Goal: Task Accomplishment & Management: Manage account settings

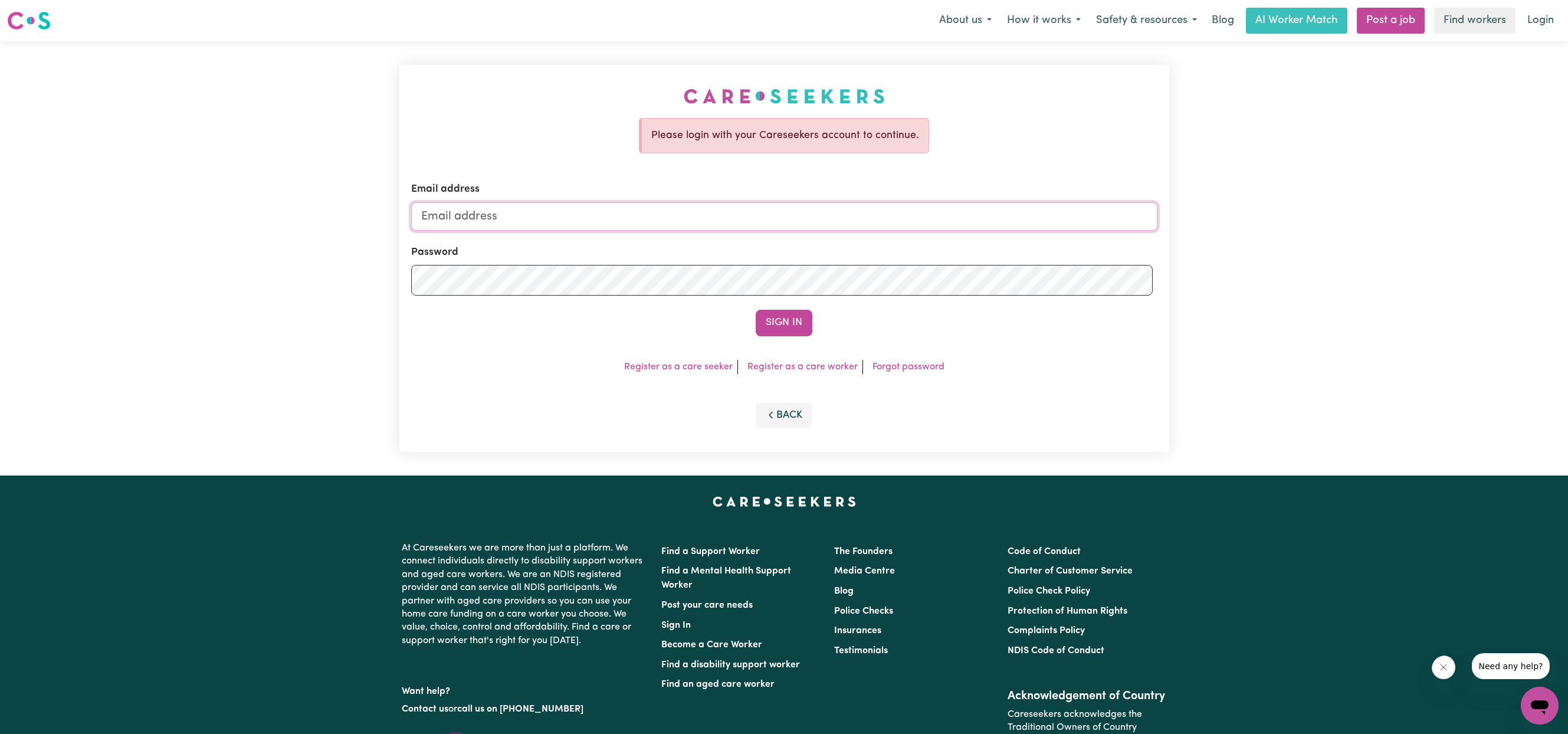
type input "casmia2110@gmail.com"
click at [786, 336] on button "Sign In" at bounding box center [784, 322] width 57 height 26
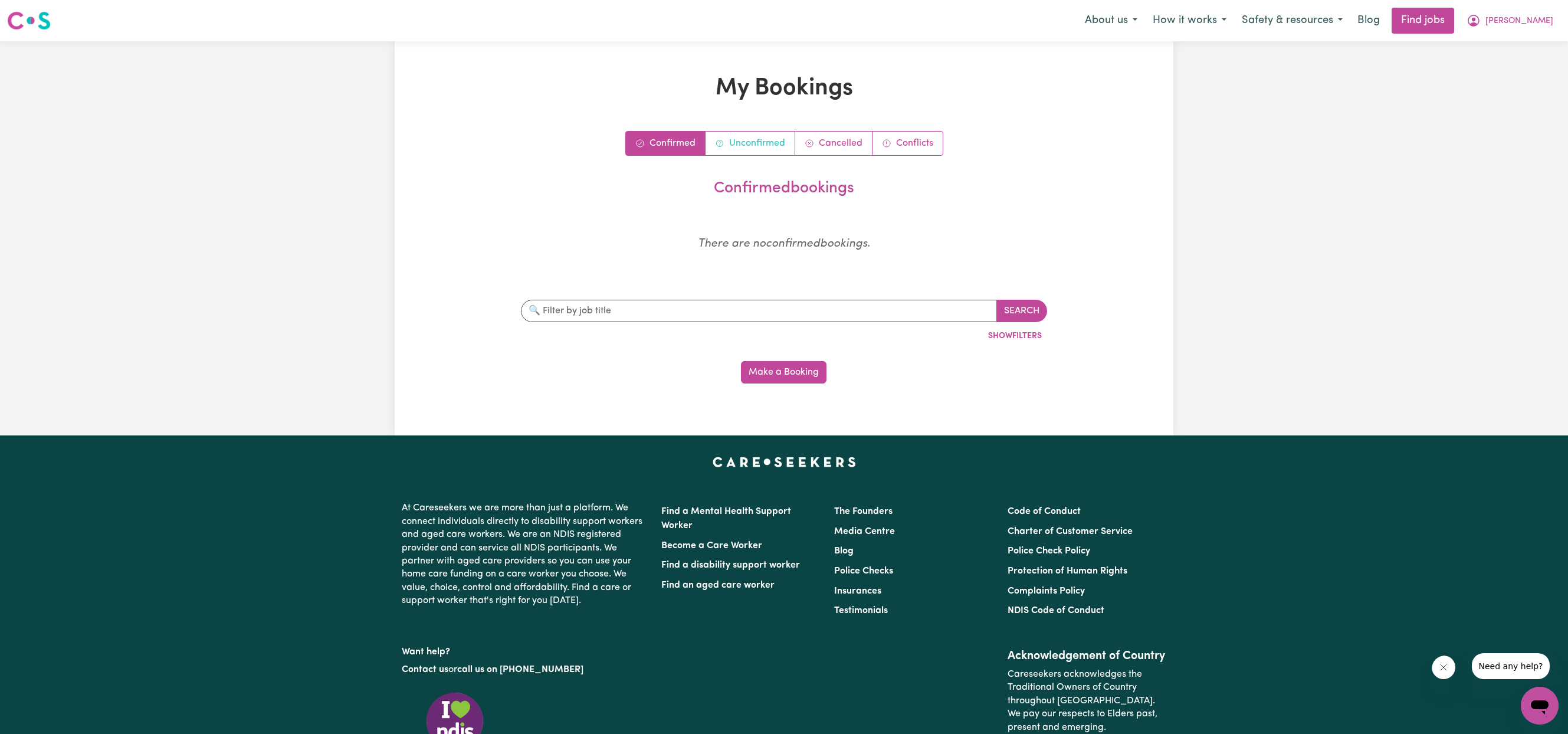
click at [754, 155] on link "Unconfirmed" at bounding box center [750, 143] width 89 height 23
click at [658, 322] on input "text" at bounding box center [759, 311] width 476 height 22
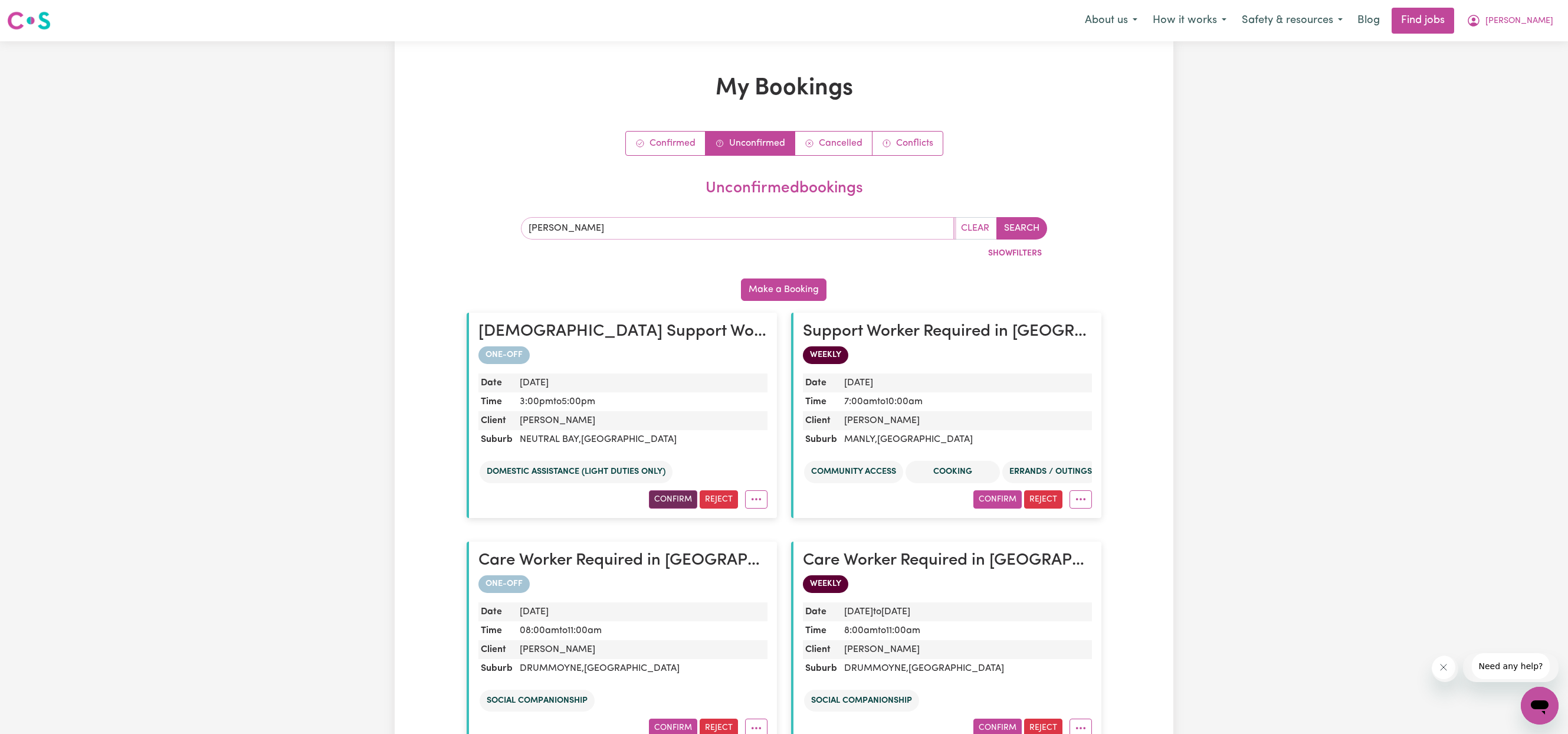
type input "caroline french"
click at [655, 508] on button "Confirm" at bounding box center [673, 499] width 48 height 18
click at [755, 508] on button "More options" at bounding box center [756, 499] width 22 height 18
click at [760, 582] on link "View Contract" at bounding box center [785, 569] width 107 height 23
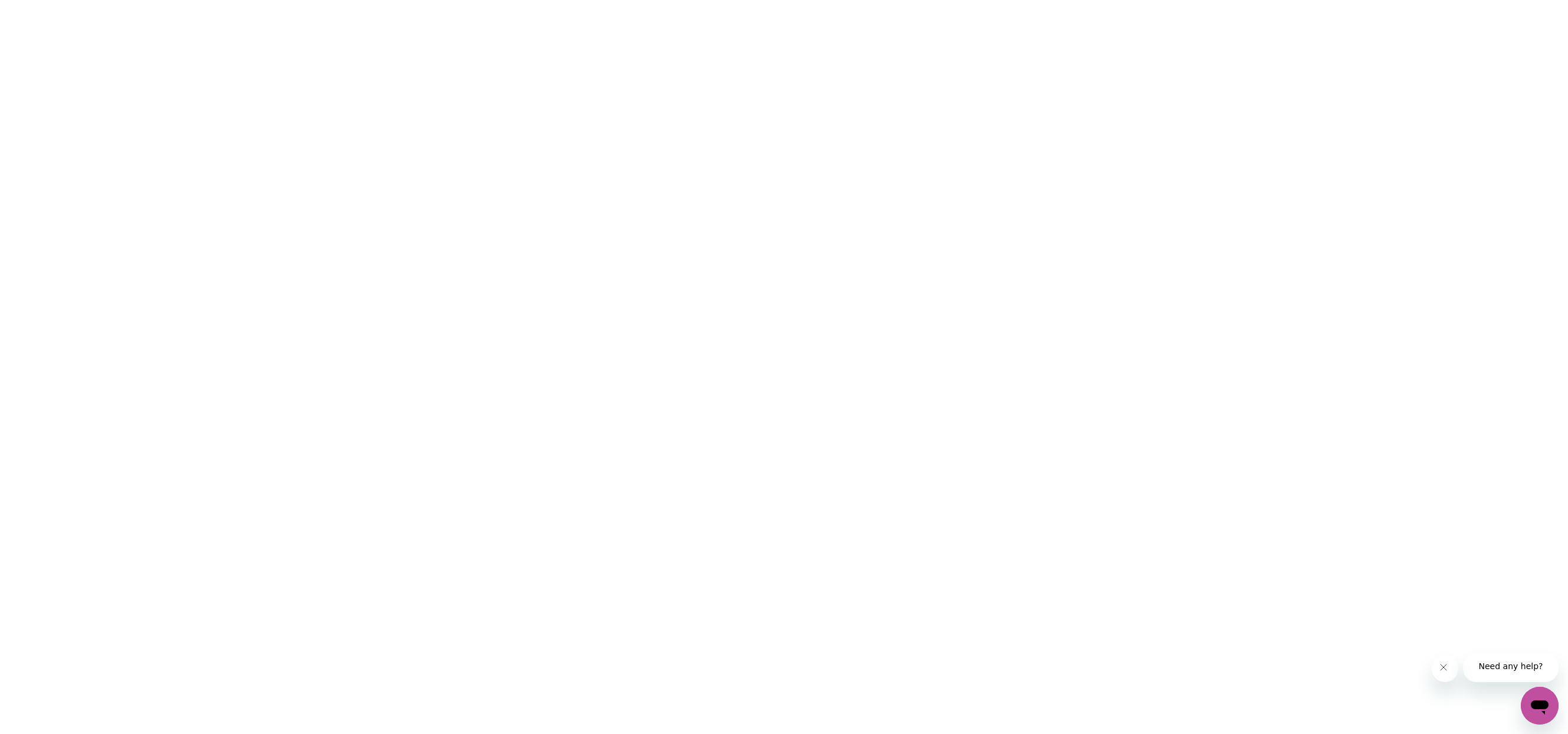
click at [670, 0] on html at bounding box center [784, 0] width 1568 height 0
click at [579, 0] on html at bounding box center [784, 0] width 1568 height 0
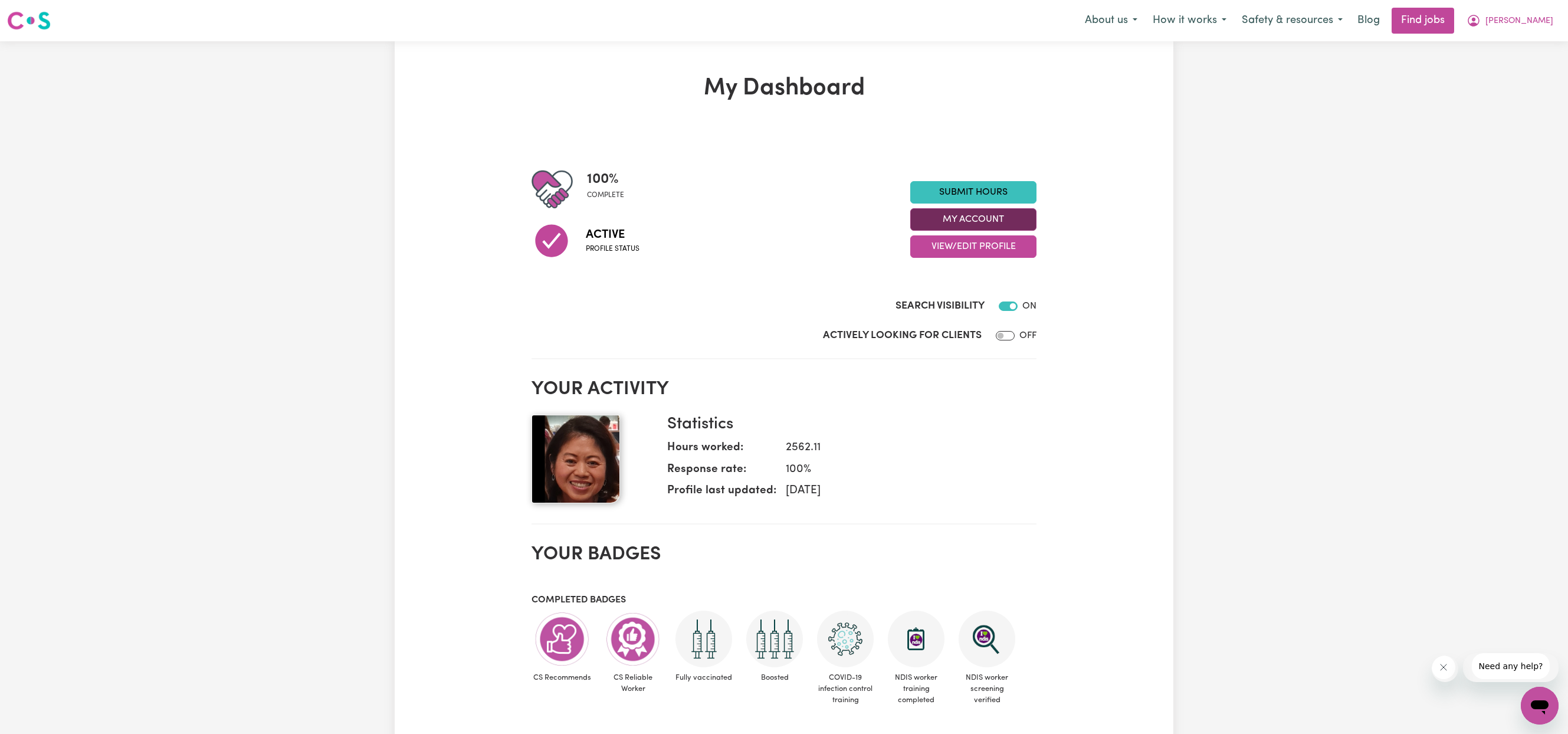
click at [990, 230] on button "My Account" at bounding box center [973, 219] width 126 height 22
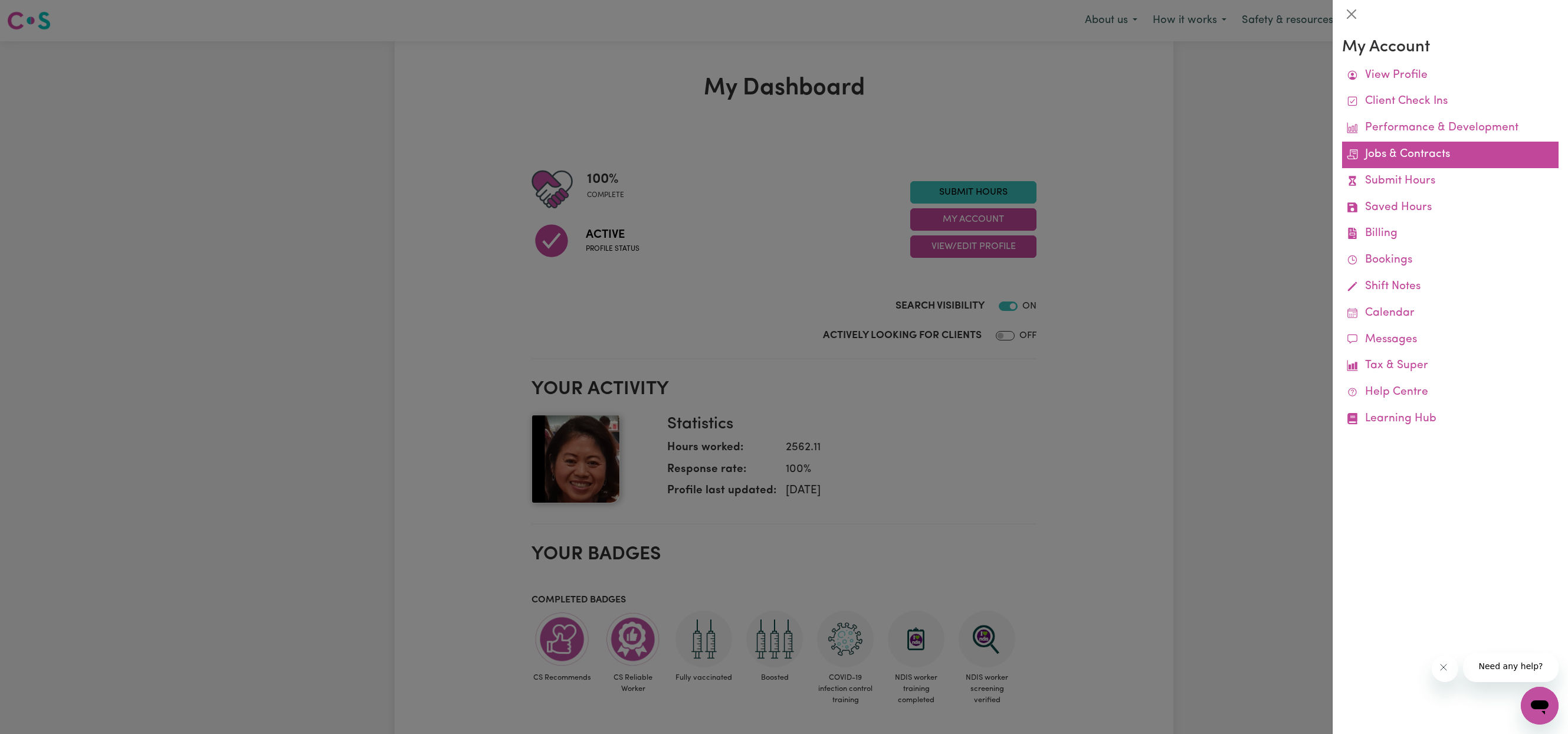
click at [1394, 168] on link "Jobs & Contracts" at bounding box center [1450, 155] width 216 height 27
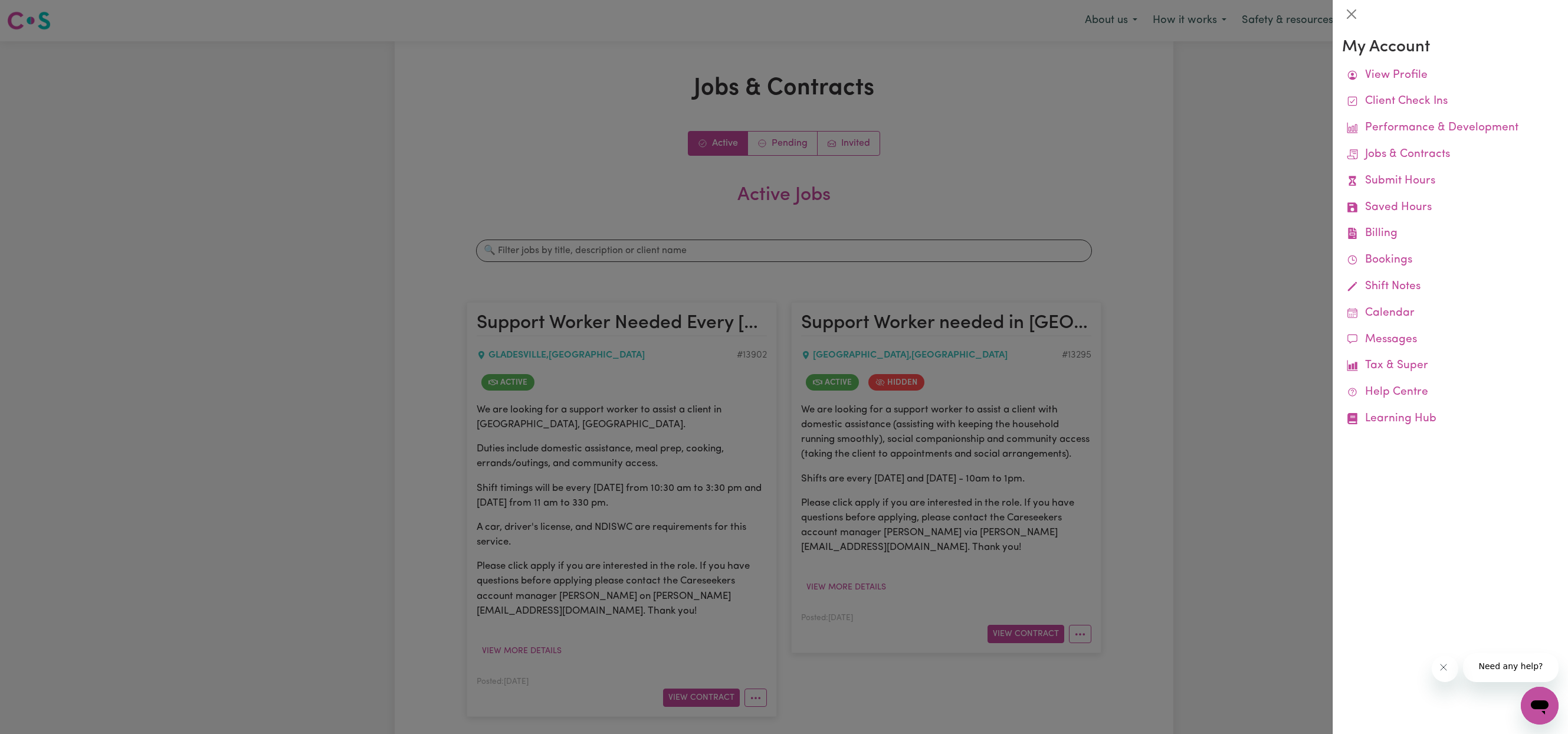
click at [1174, 630] on div at bounding box center [784, 367] width 1568 height 734
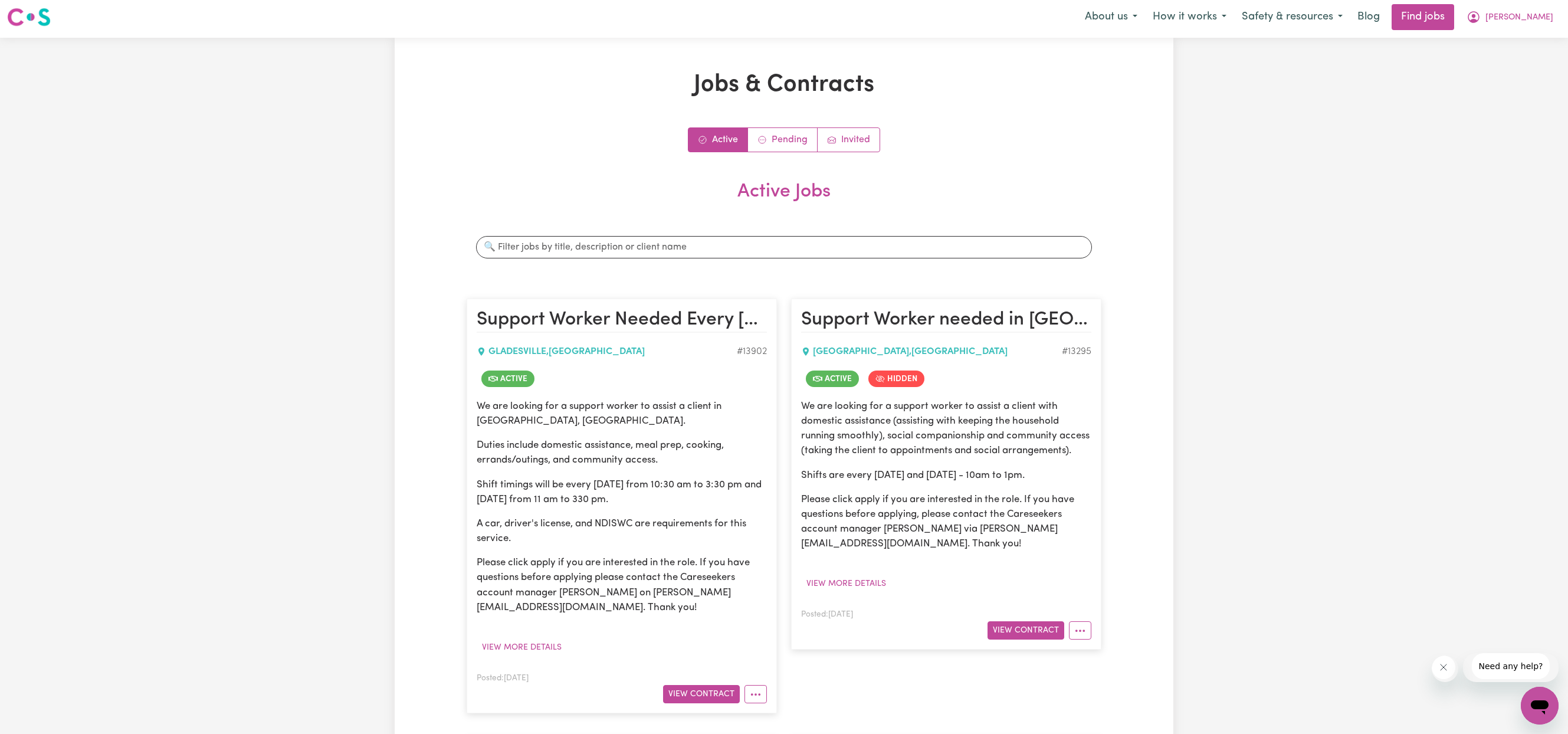
scroll to position [-41, 0]
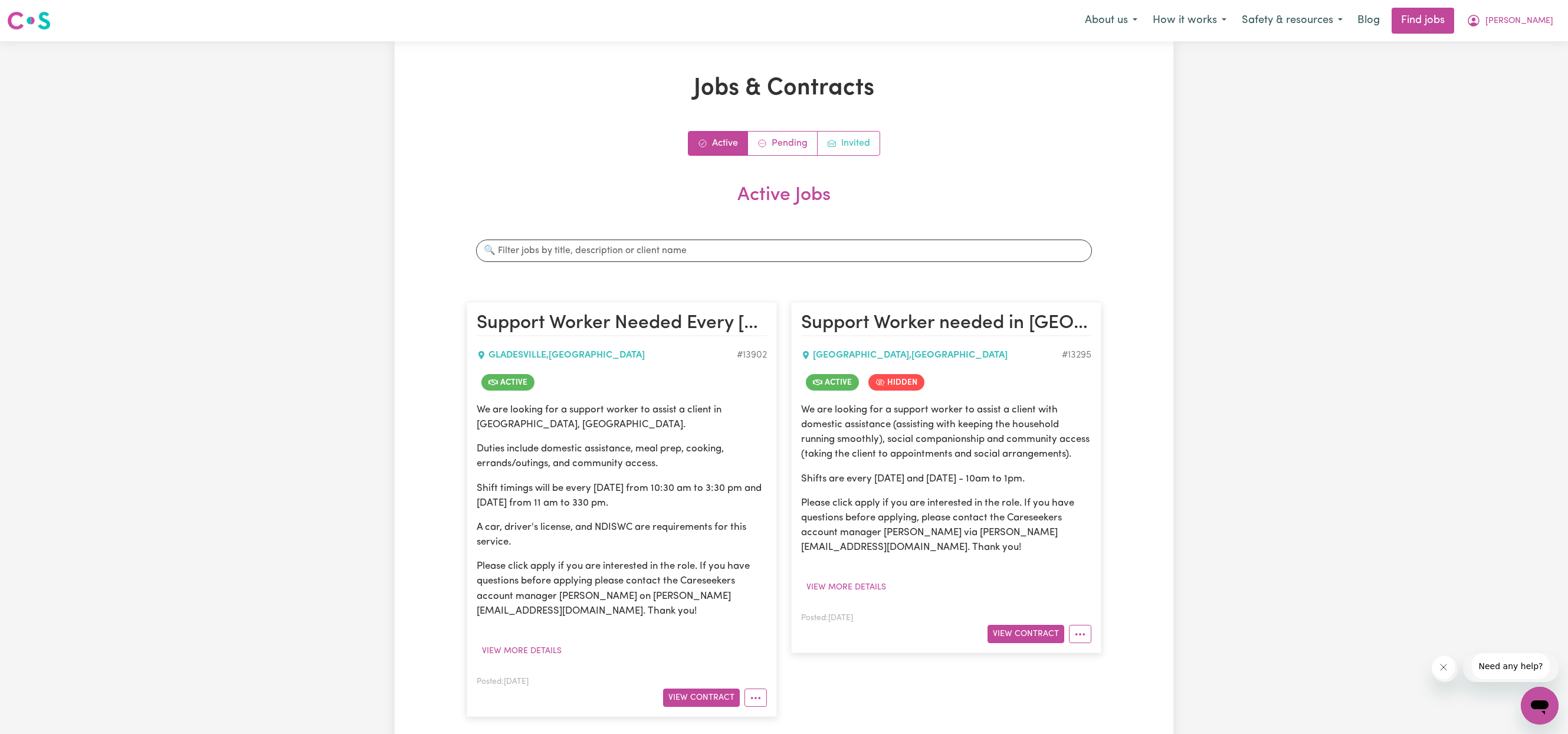
click at [873, 155] on link "Invited" at bounding box center [848, 143] width 62 height 23
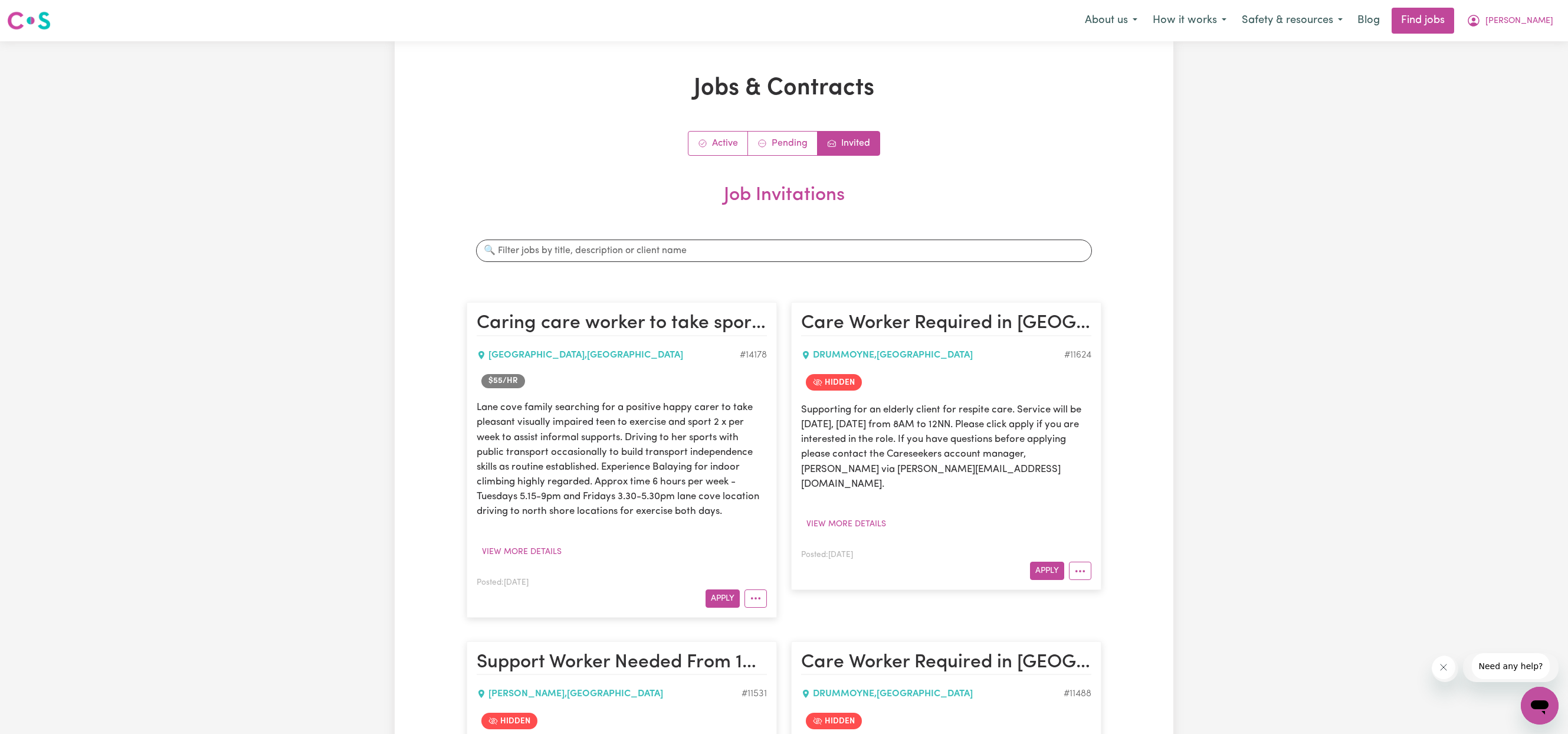
scroll to position [0, 0]
click at [781, 155] on link "Pending" at bounding box center [783, 143] width 70 height 23
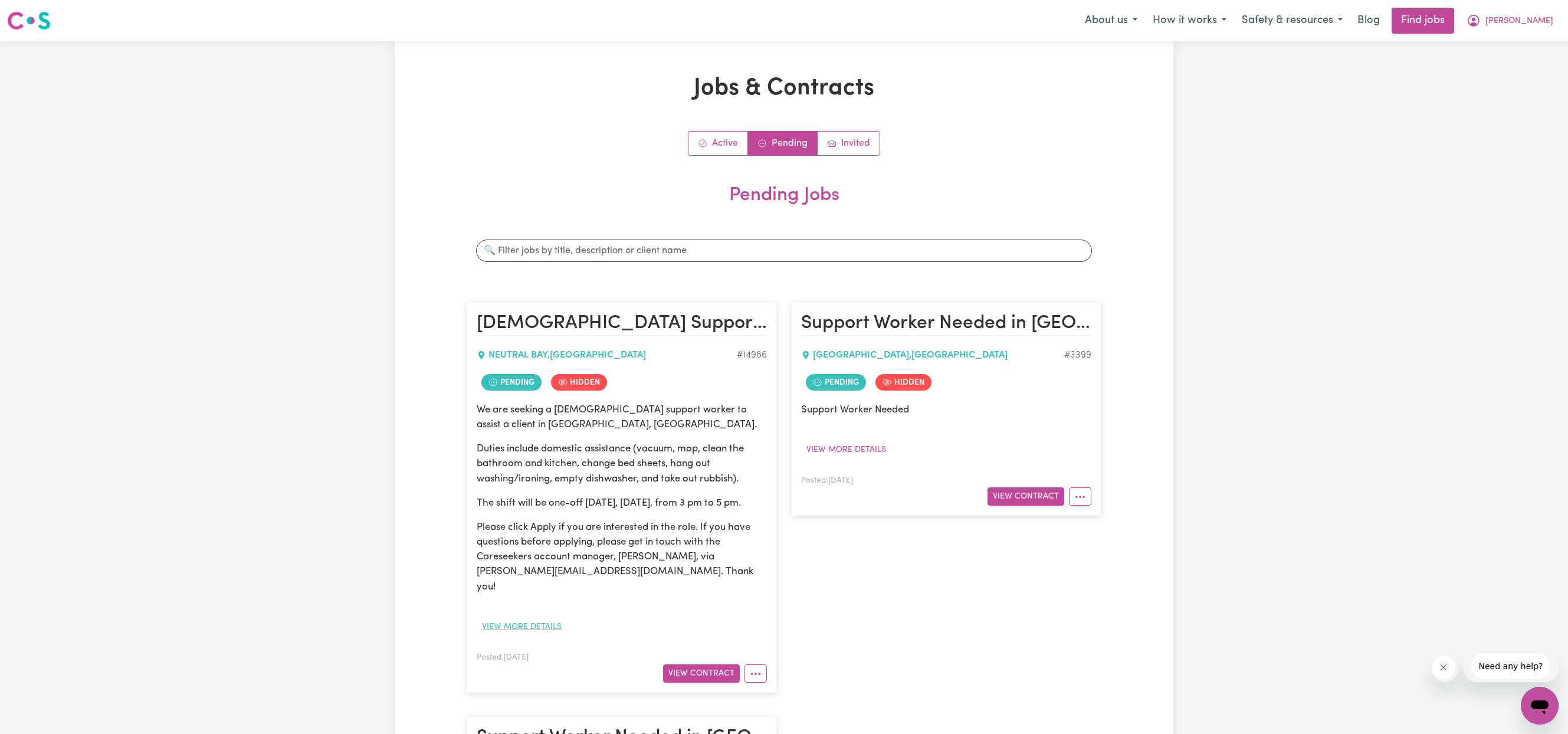
click at [536, 636] on button "View more details" at bounding box center [521, 627] width 90 height 18
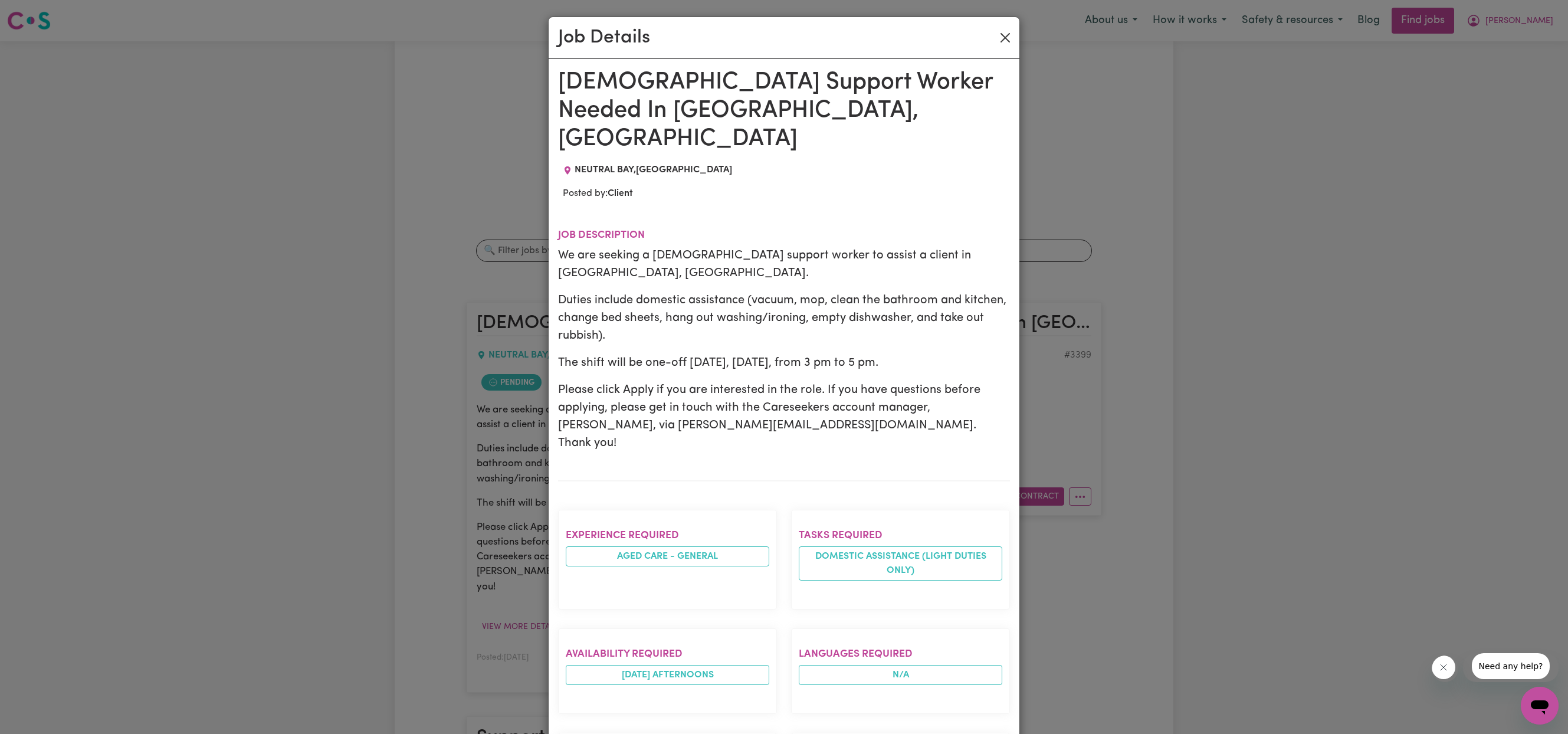
click at [1005, 35] on button "Close" at bounding box center [1005, 38] width 19 height 19
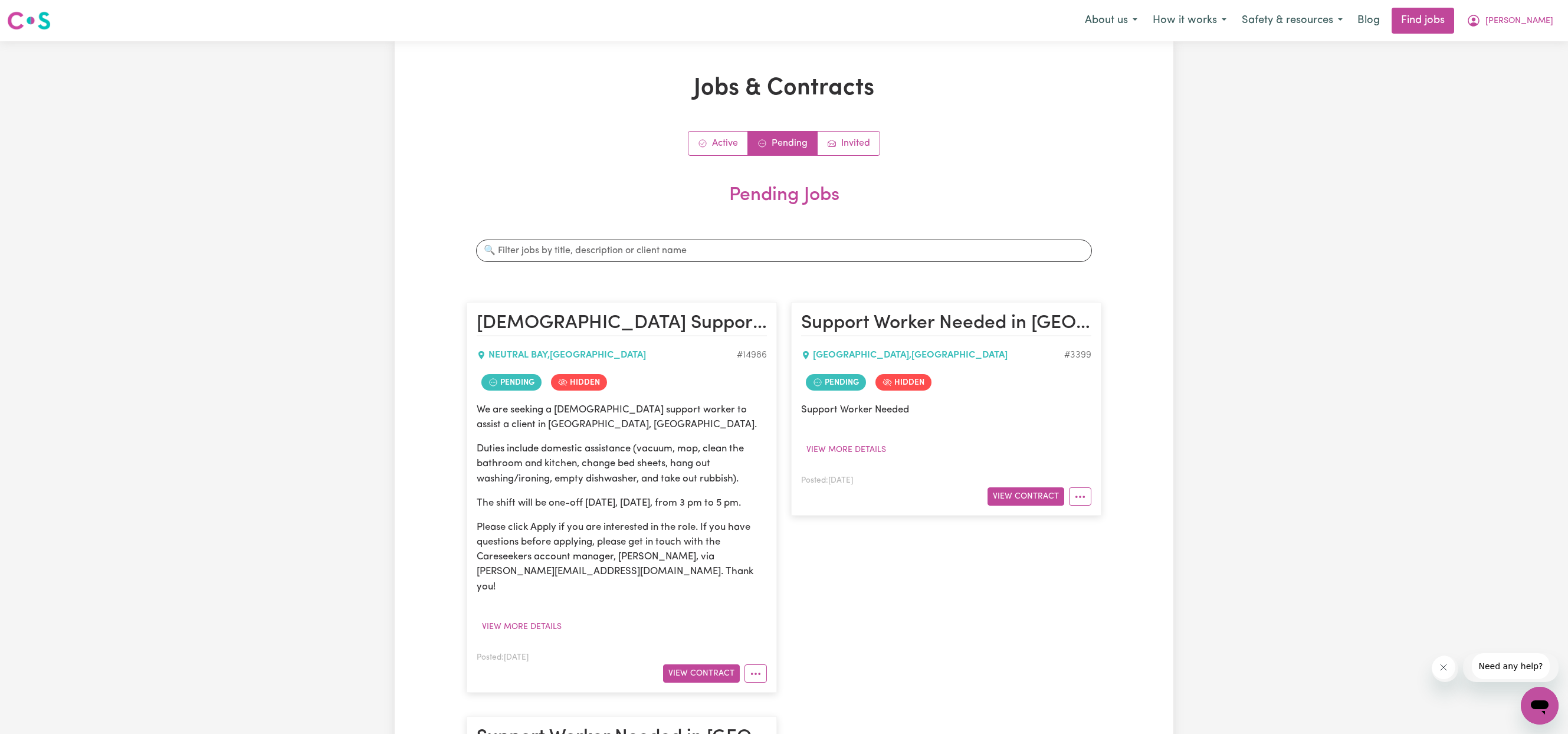
click at [525, 391] on span "Pending" at bounding box center [512, 382] width 60 height 17
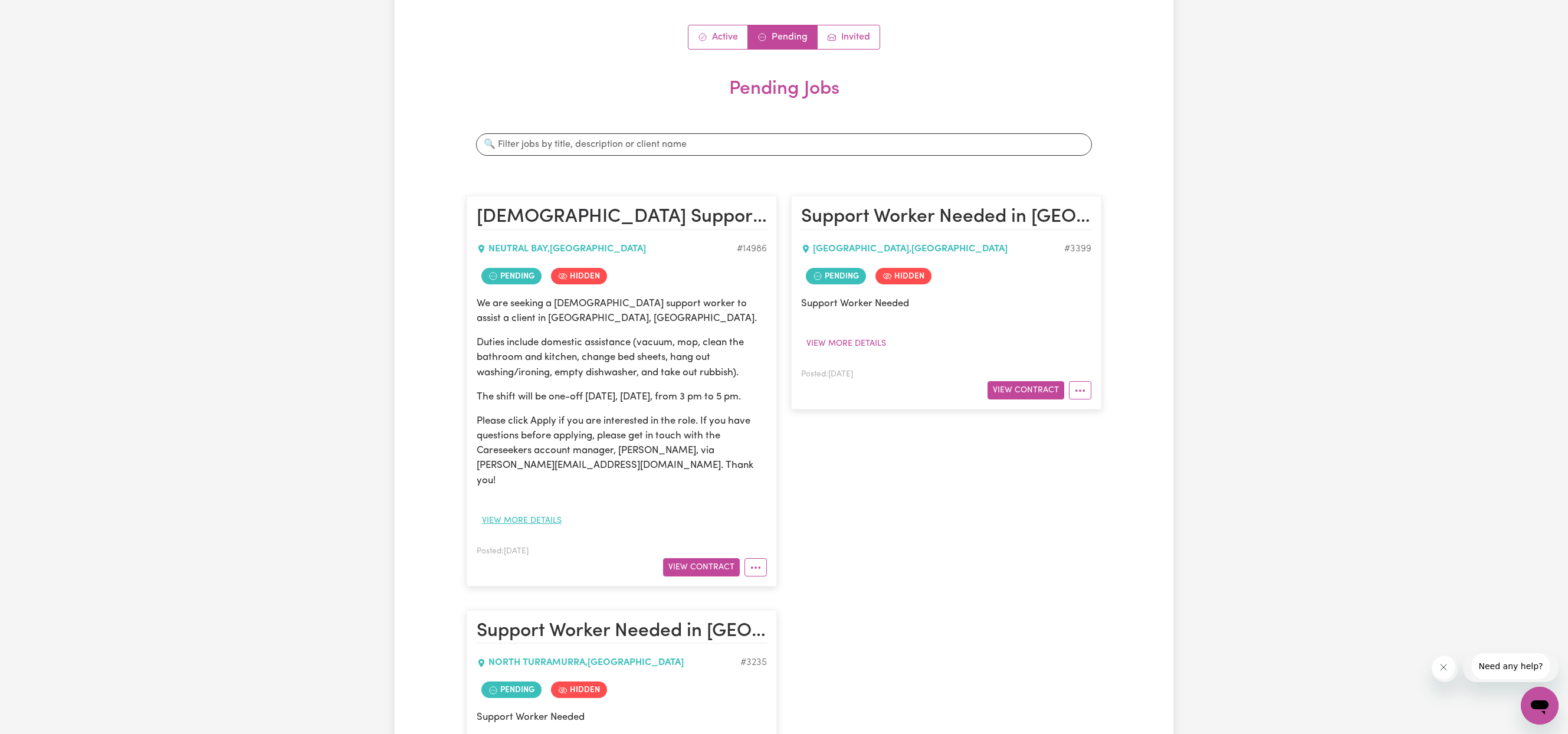
scroll to position [116, 0]
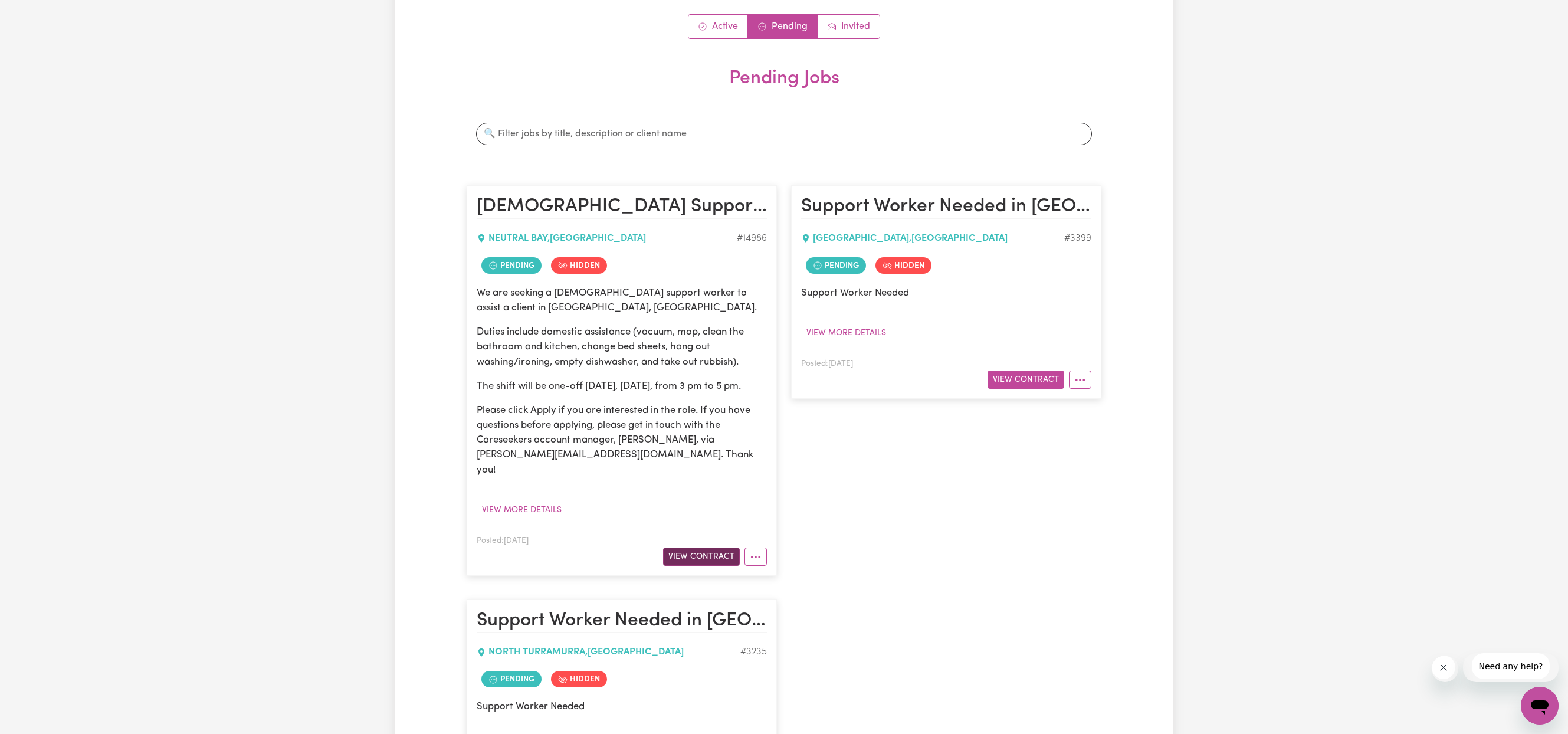
click at [709, 566] on button "View Contract" at bounding box center [701, 557] width 76 height 18
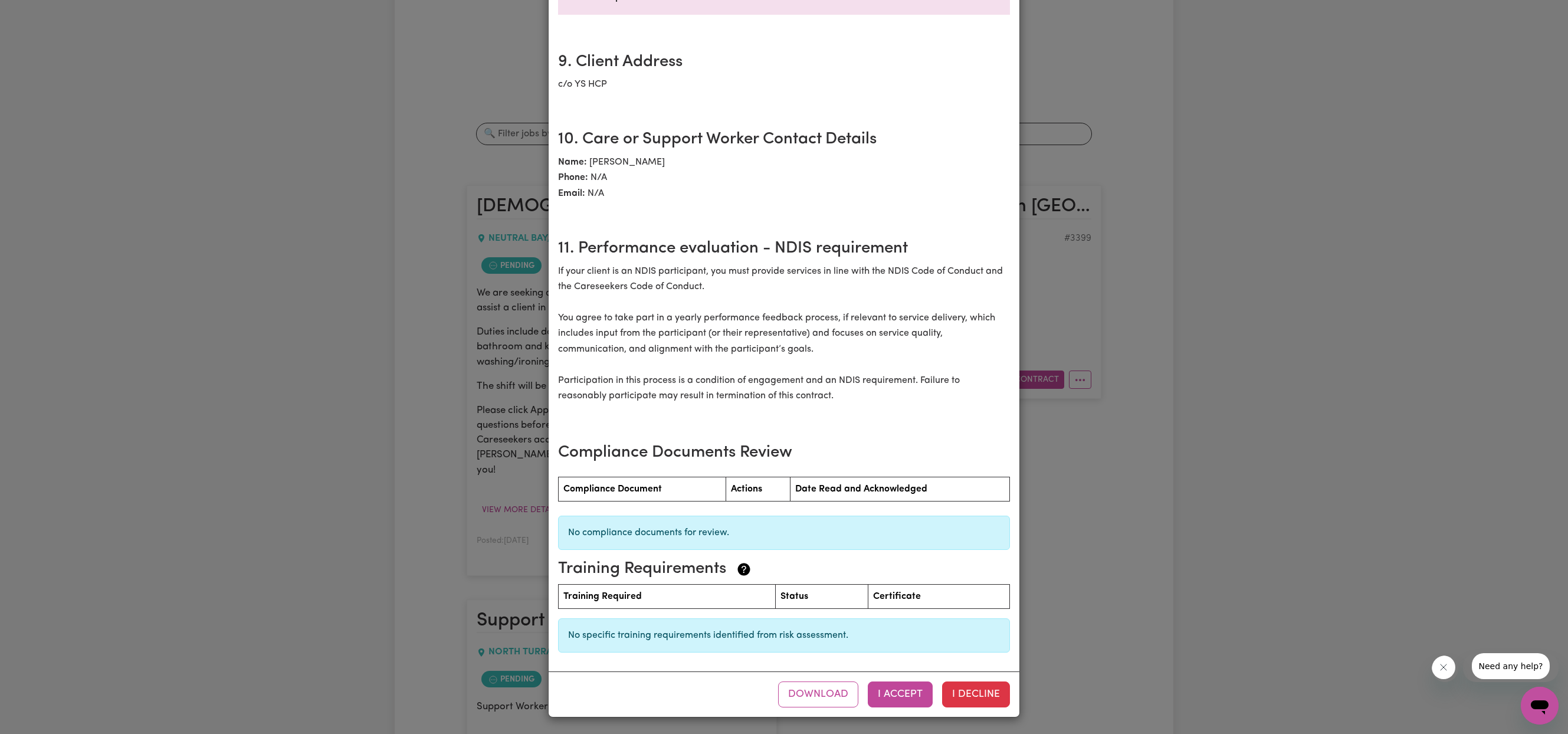
scroll to position [1554, 0]
click at [907, 690] on button "I Accept" at bounding box center [900, 694] width 65 height 26
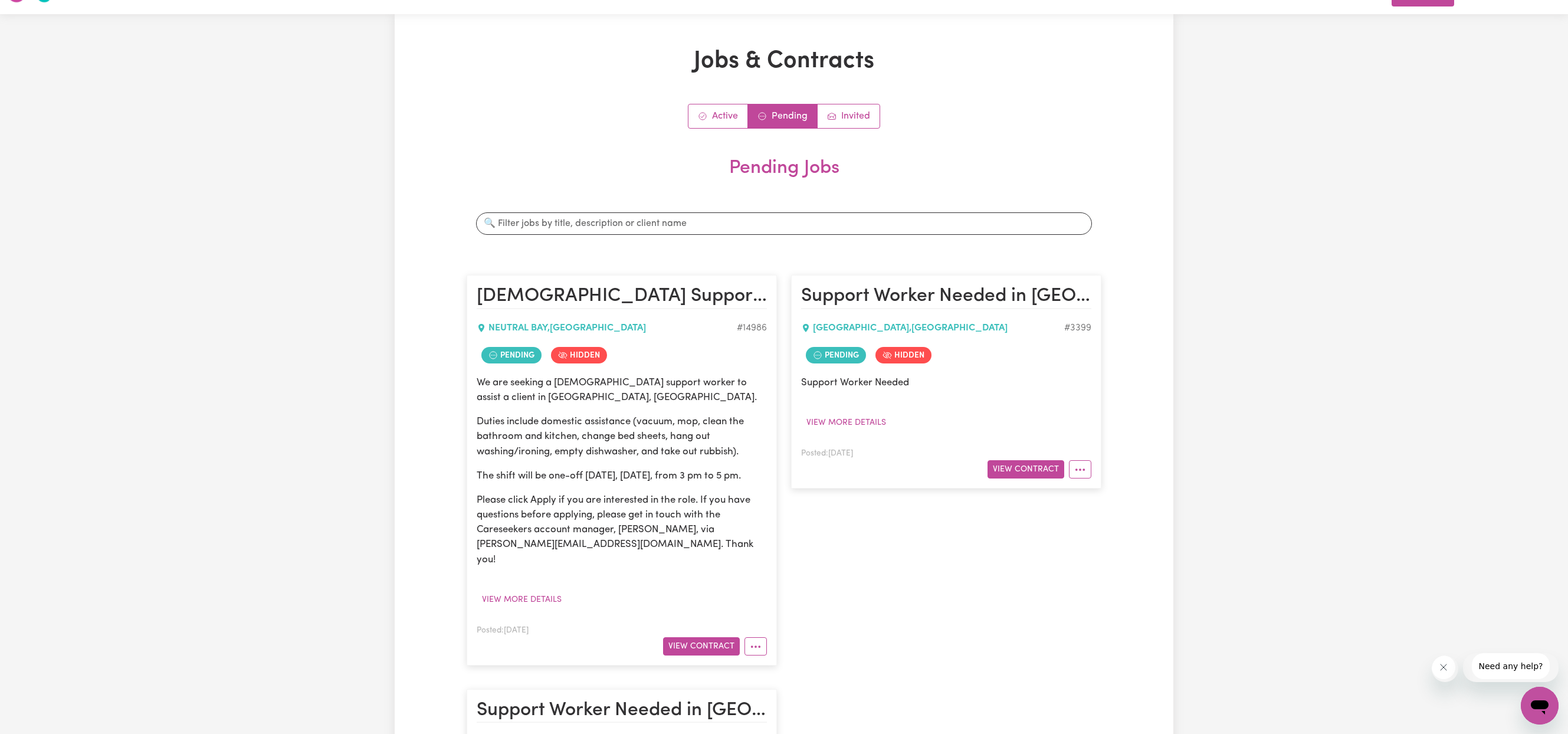
scroll to position [0, 0]
